Goal: Navigation & Orientation: Understand site structure

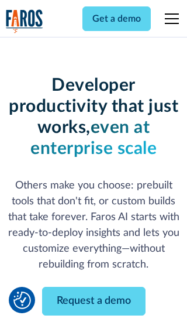
scroll to position [141, 0]
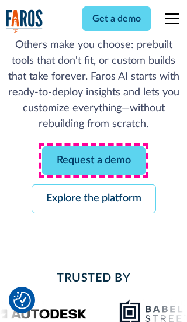
click at [94, 160] on link "Request a demo" at bounding box center [94, 160] width 104 height 29
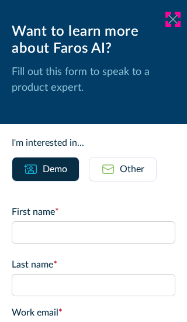
click at [173, 19] on icon at bounding box center [173, 19] width 9 height 9
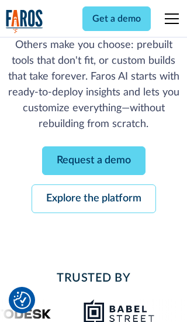
scroll to position [179, 0]
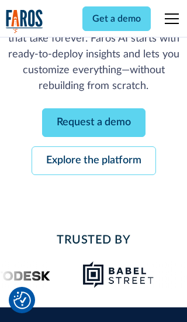
click at [94, 160] on link "Explore the platform" at bounding box center [94, 160] width 125 height 29
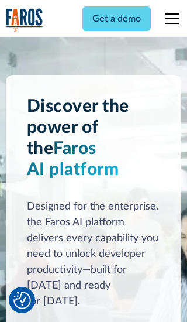
scroll to position [8797, 0]
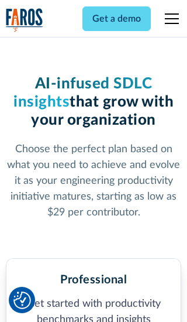
scroll to position [1815, 0]
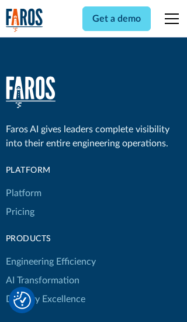
click at [23, 184] on link "Platform" at bounding box center [24, 193] width 36 height 19
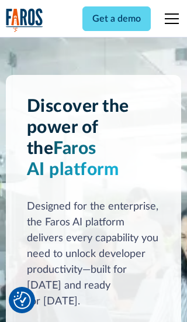
scroll to position [9173, 0]
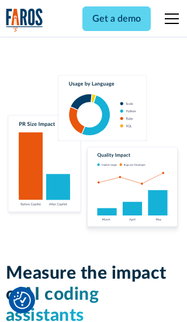
scroll to position [7240, 0]
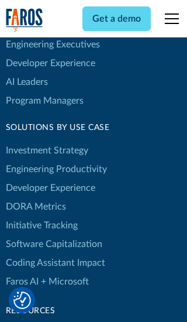
click at [35, 197] on link "DORA Metrics" at bounding box center [36, 206] width 60 height 19
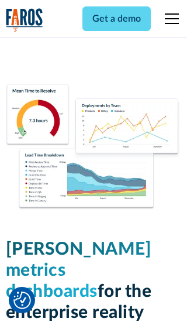
scroll to position [5128, 0]
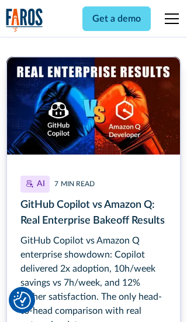
scroll to position [5278, 0]
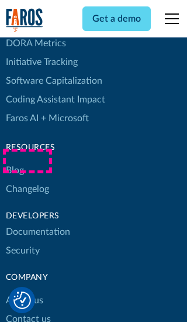
click at [27, 180] on link "Changelog" at bounding box center [27, 189] width 43 height 19
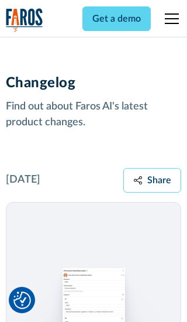
scroll to position [14145, 0]
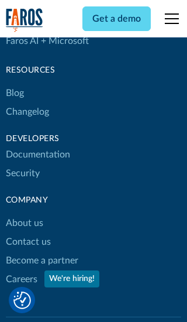
click at [24, 214] on link "About us" at bounding box center [24, 223] width 37 height 19
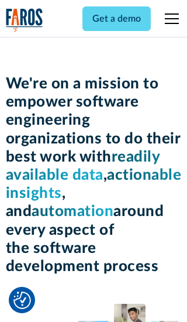
scroll to position [4038, 0]
